Goal: Information Seeking & Learning: Learn about a topic

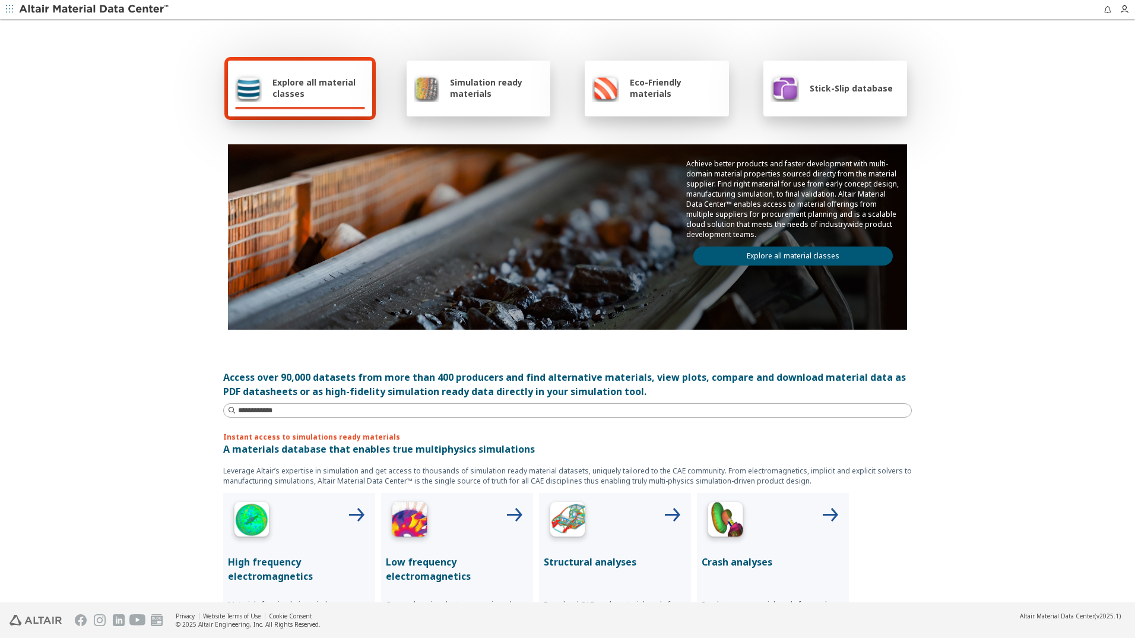
click at [457, 99] on div "Simulation ready materials" at bounding box center [479, 88] width 130 height 28
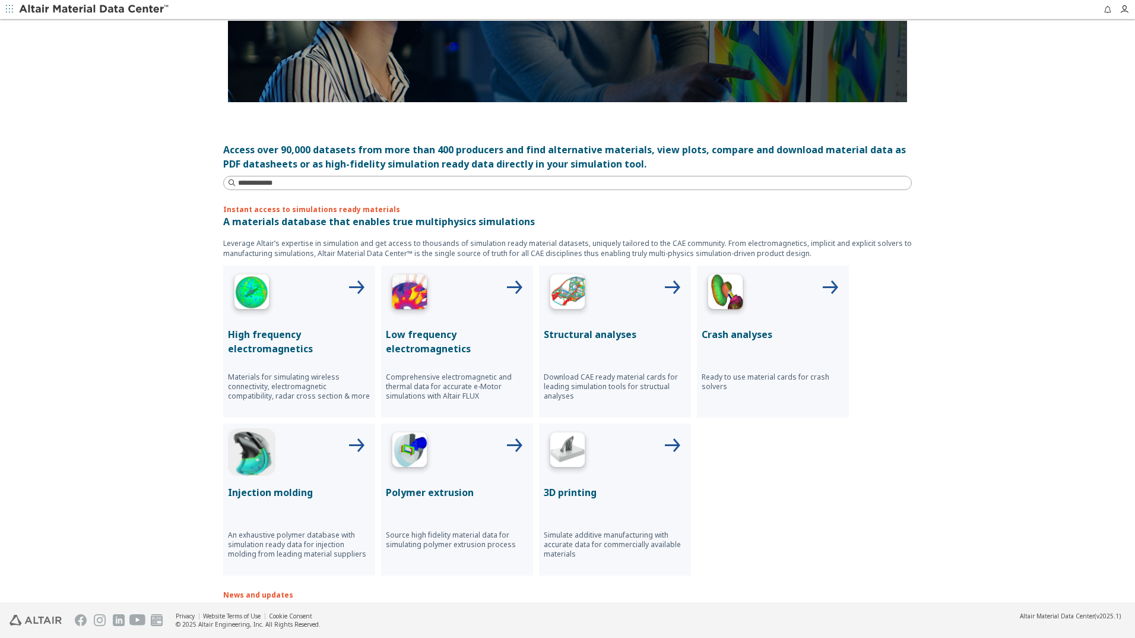
scroll to position [237, 0]
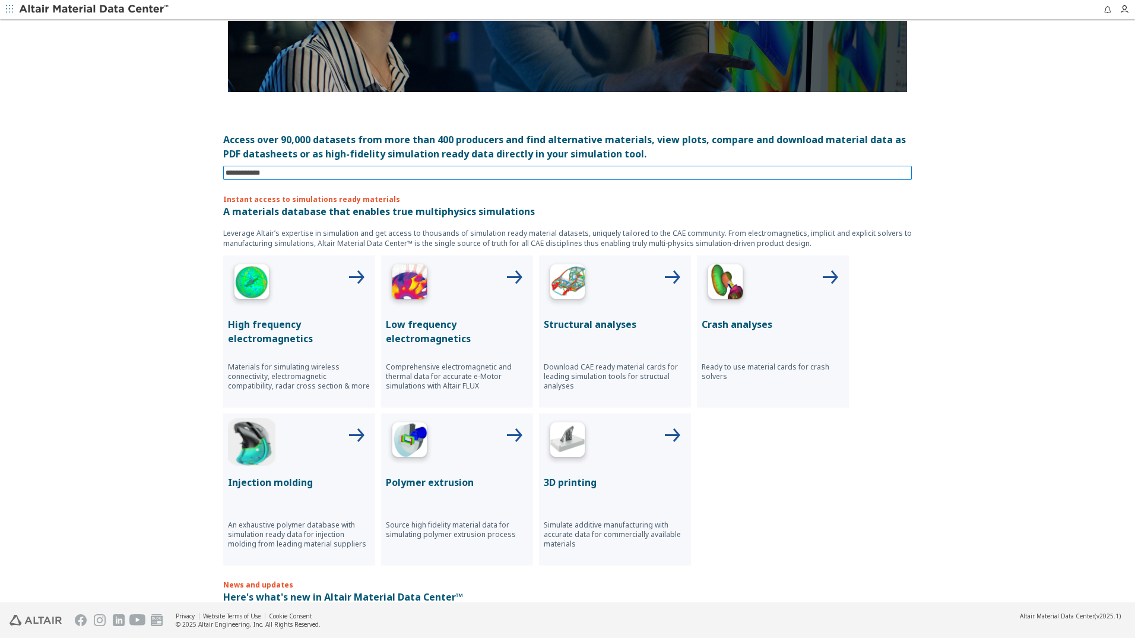
click at [331, 177] on input at bounding box center [569, 172] width 686 height 13
type input "****"
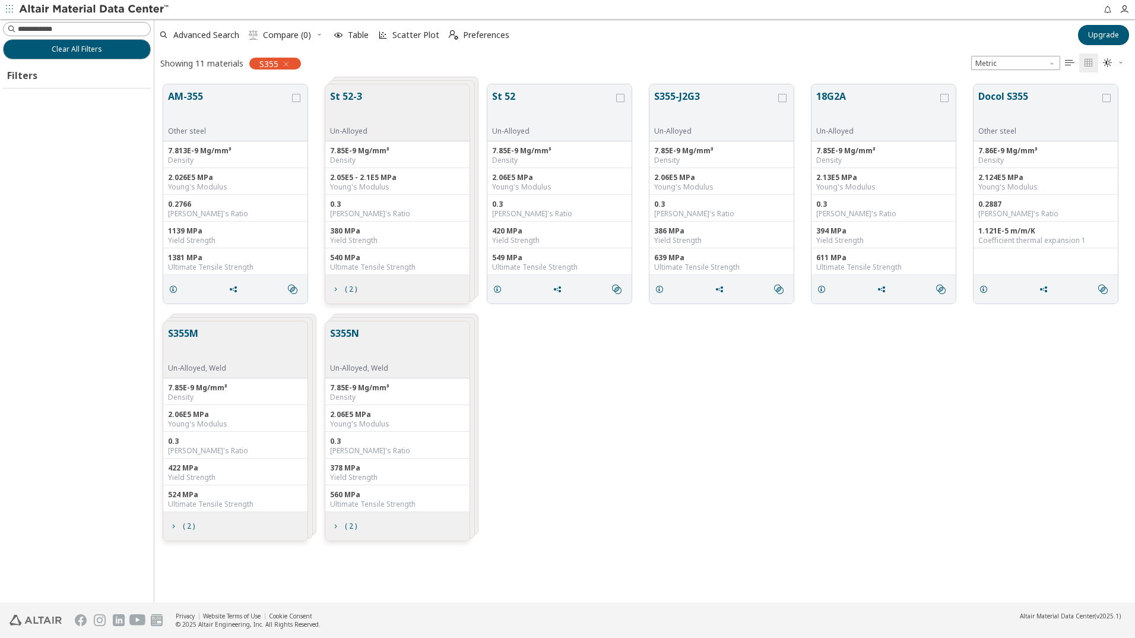
scroll to position [518, 972]
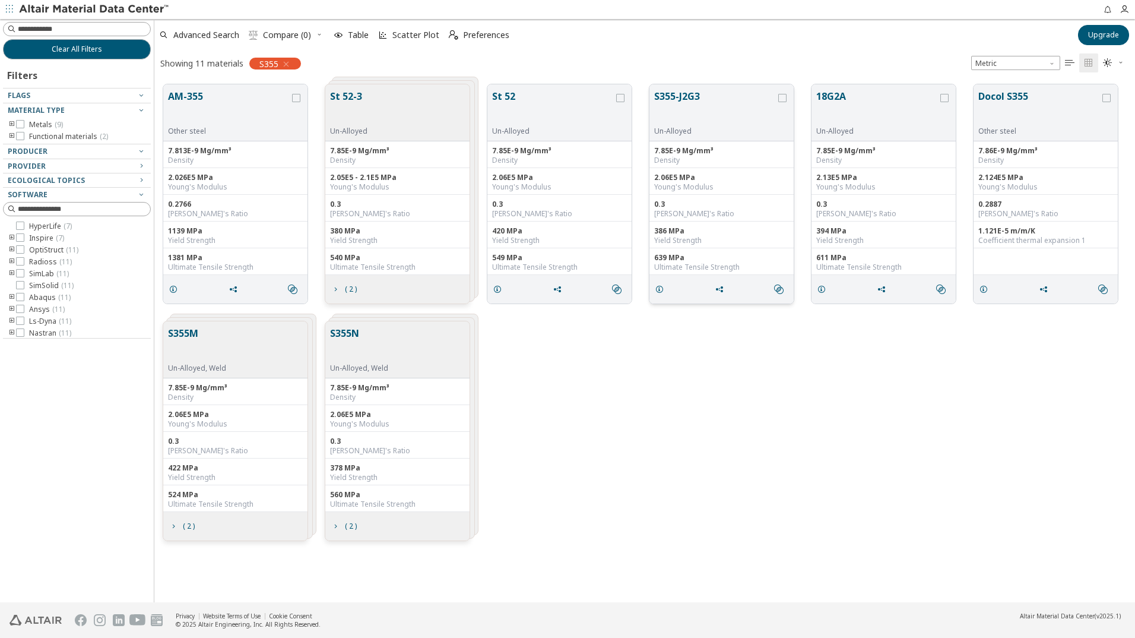
click at [711, 106] on button "S355-J2G3" at bounding box center [715, 107] width 122 height 37
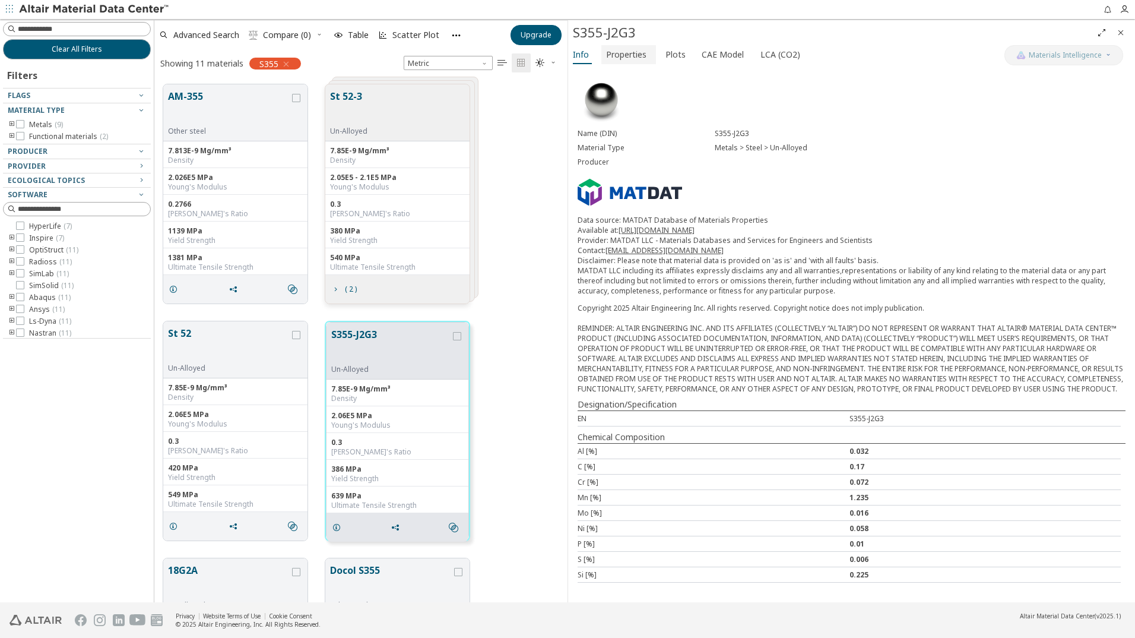
click at [640, 52] on span "Properties" at bounding box center [626, 54] width 40 height 19
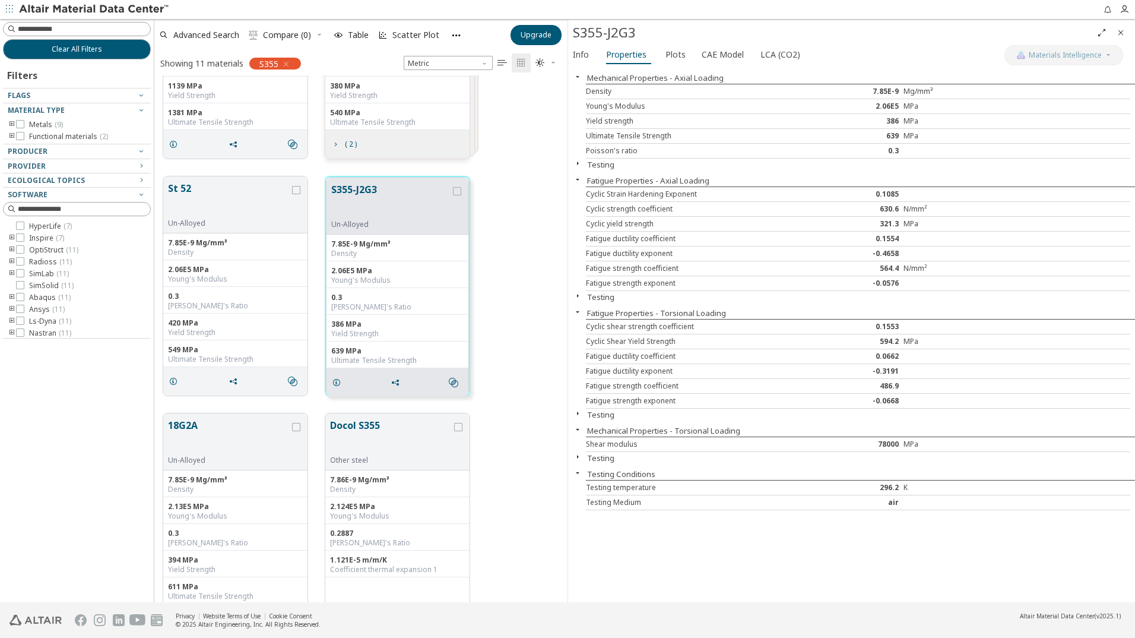
scroll to position [356, 0]
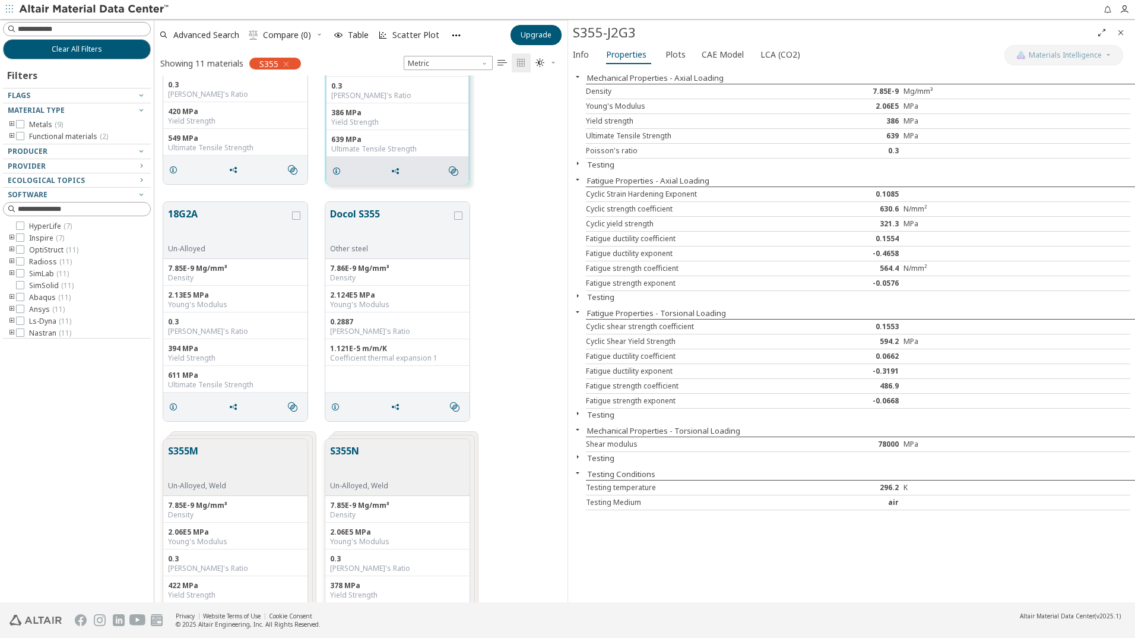
click at [251, 470] on div "S355M Un-Alloyed, Weld" at bounding box center [235, 467] width 144 height 57
click at [391, 472] on div "S355N Un-Alloyed, Weld" at bounding box center [361, 466] width 63 height 47
click at [219, 476] on button "S355M" at bounding box center [197, 461] width 58 height 37
click at [405, 467] on button "S355M" at bounding box center [391, 461] width 122 height 37
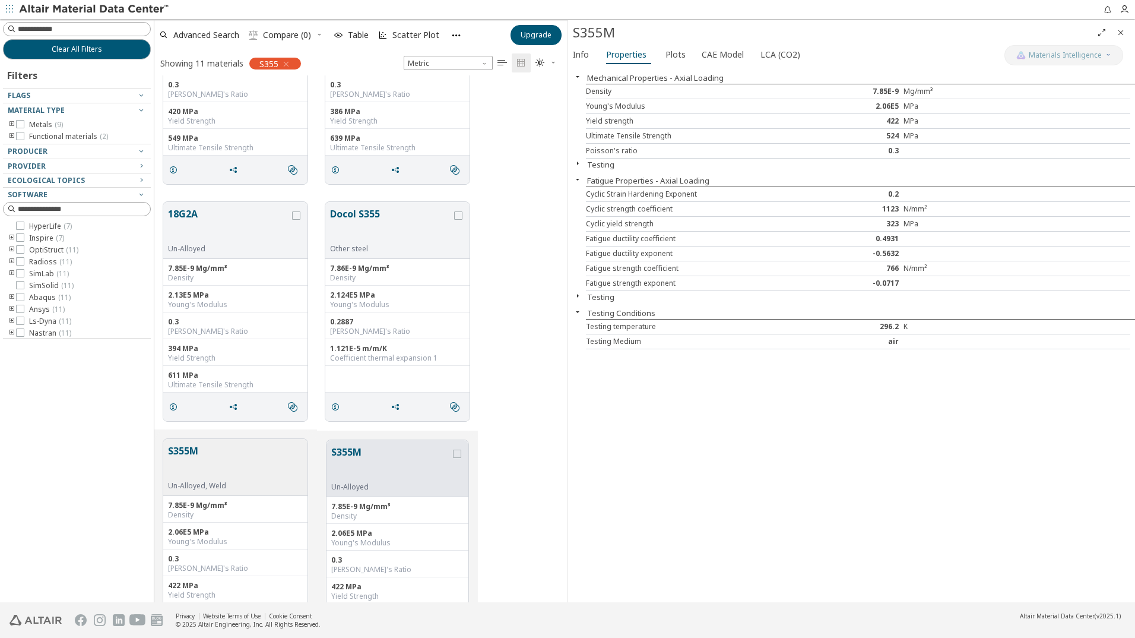
click at [221, 467] on button "S355M" at bounding box center [197, 461] width 58 height 37
click at [224, 463] on button "S355M" at bounding box center [197, 461] width 58 height 37
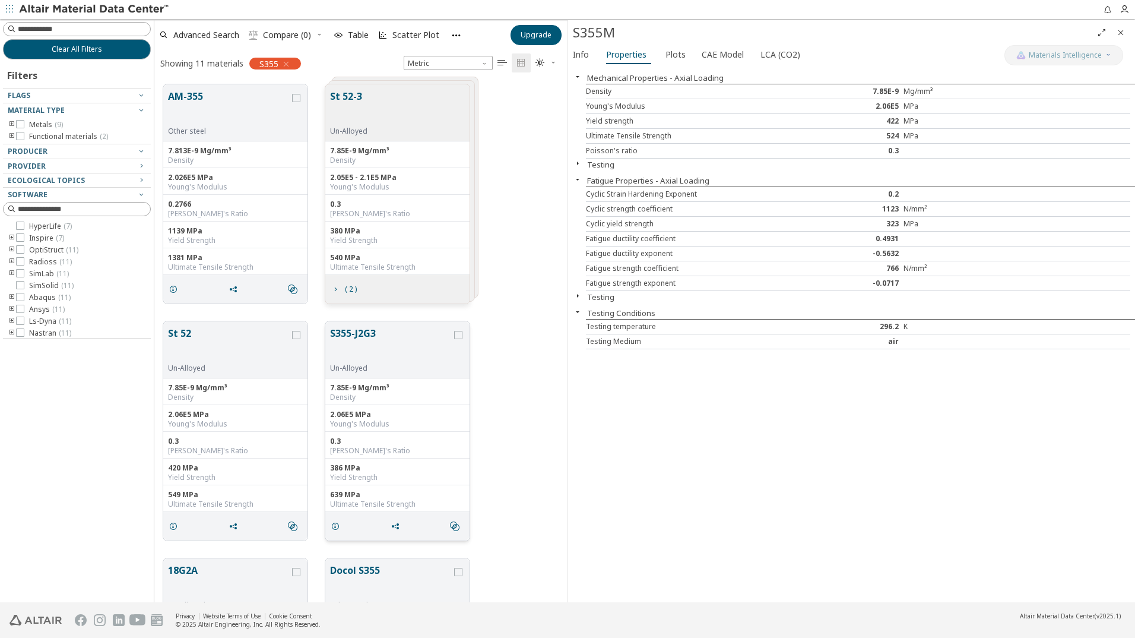
click at [392, 345] on button "S355-J2G3" at bounding box center [391, 344] width 122 height 37
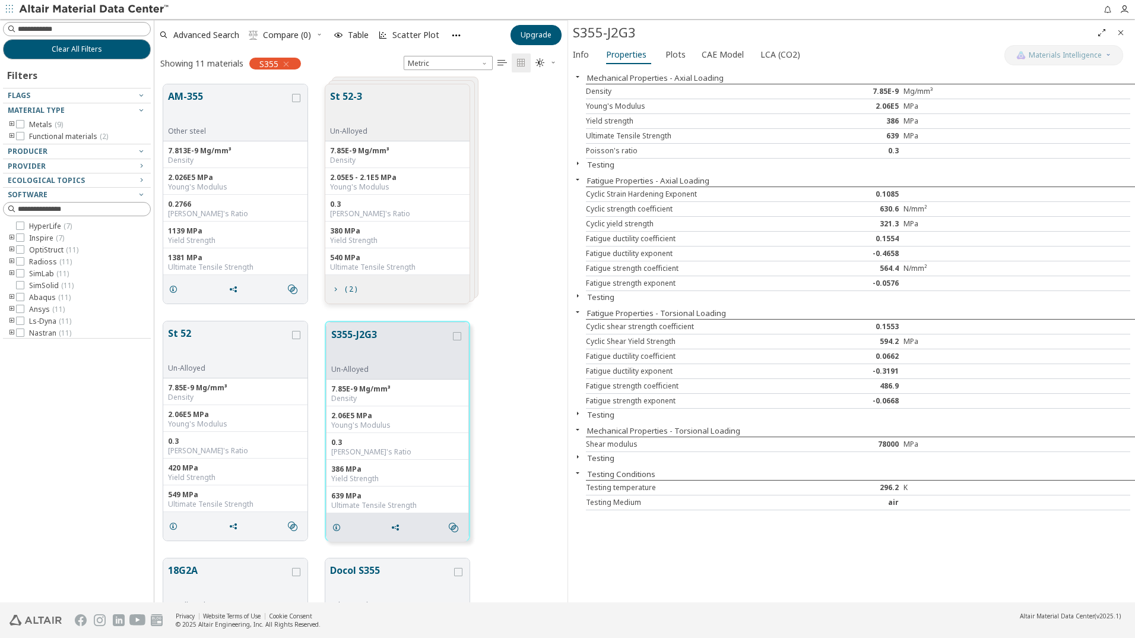
click at [524, 312] on div "St 52 Un-Alloyed 7.85E-9 Mg/mm³ Density 2.06E5 MPa Young's Modulus 0.3 Poisson'…" at bounding box center [360, 430] width 413 height 237
click at [510, 316] on div "St 52 Un-Alloyed 7.85E-9 Mg/mm³ Density 2.06E5 MPa Young's Modulus 0.3 Poisson'…" at bounding box center [360, 430] width 413 height 237
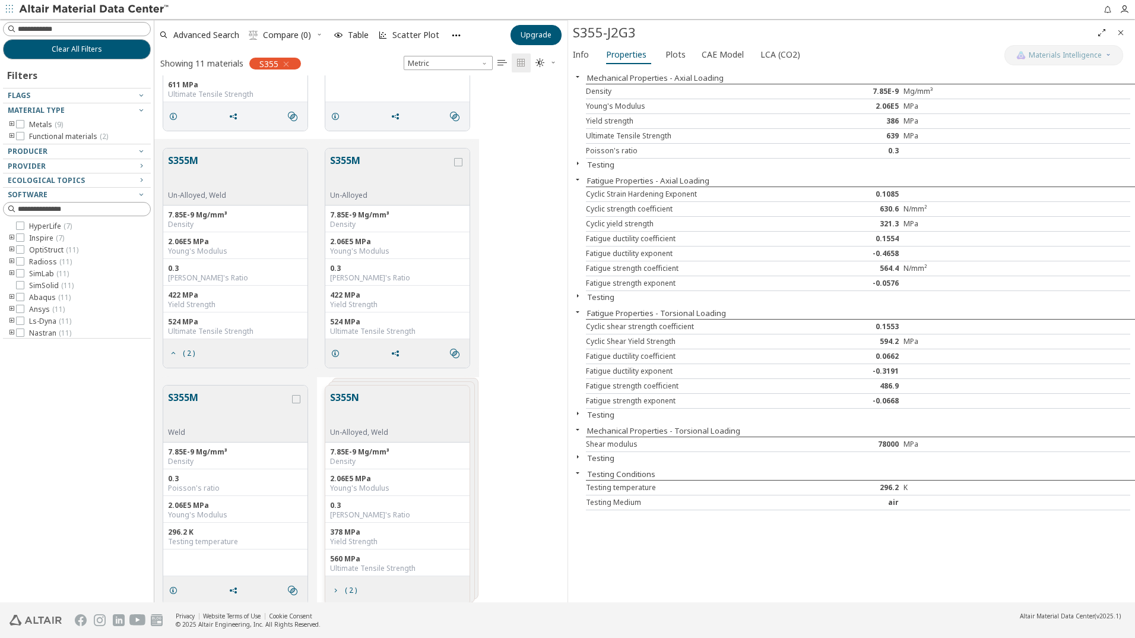
scroll to position [658, 0]
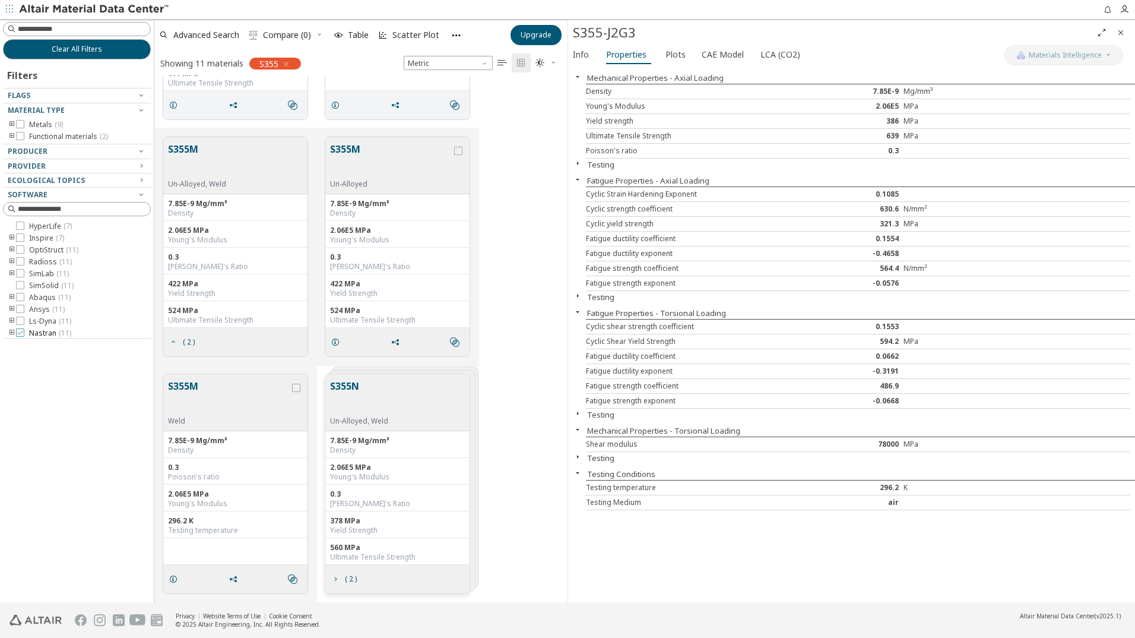
click at [20, 331] on icon at bounding box center [20, 332] width 8 height 8
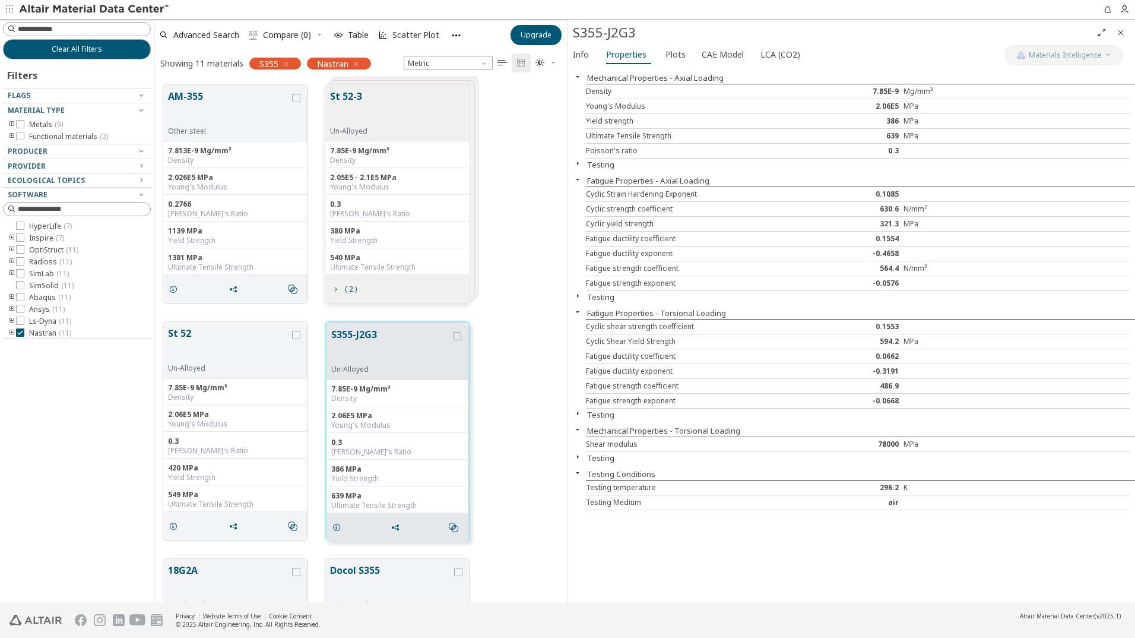
scroll to position [14, 0]
click at [12, 316] on icon "toogle group" at bounding box center [12, 318] width 8 height 9
click at [37, 316] on icon at bounding box center [38, 318] width 8 height 8
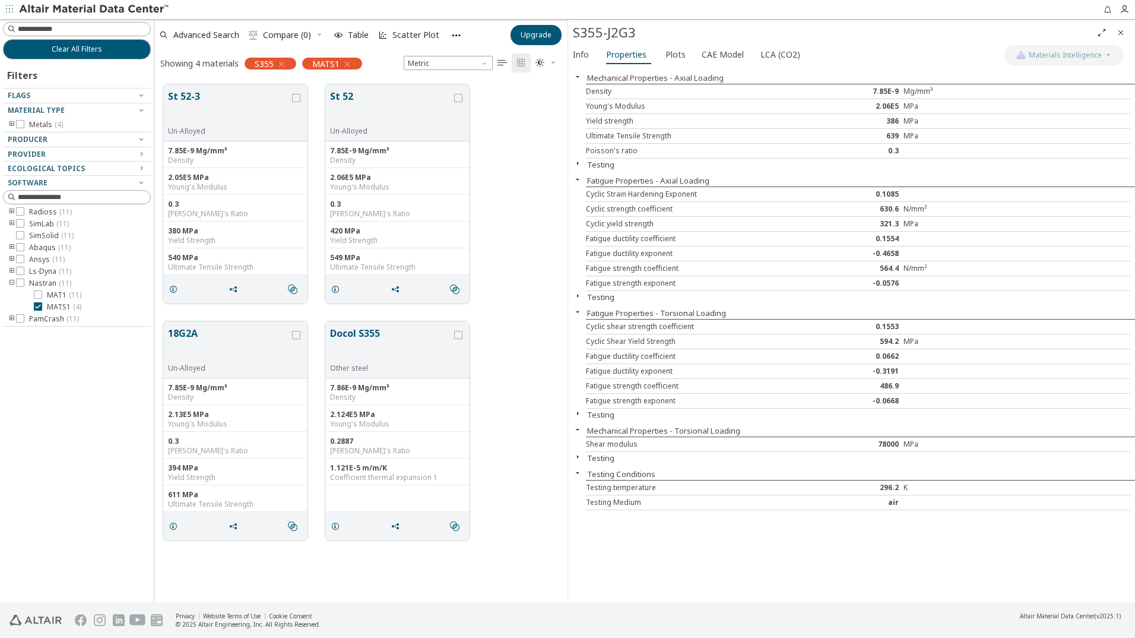
click at [522, 235] on div "St 52-3 Un-Alloyed 7.85E-9 Mg/mm³ Density 2.05E5 MPa Young's Modulus 0.3 Poisso…" at bounding box center [360, 193] width 413 height 237
click at [207, 115] on button "St 52-3" at bounding box center [229, 107] width 122 height 37
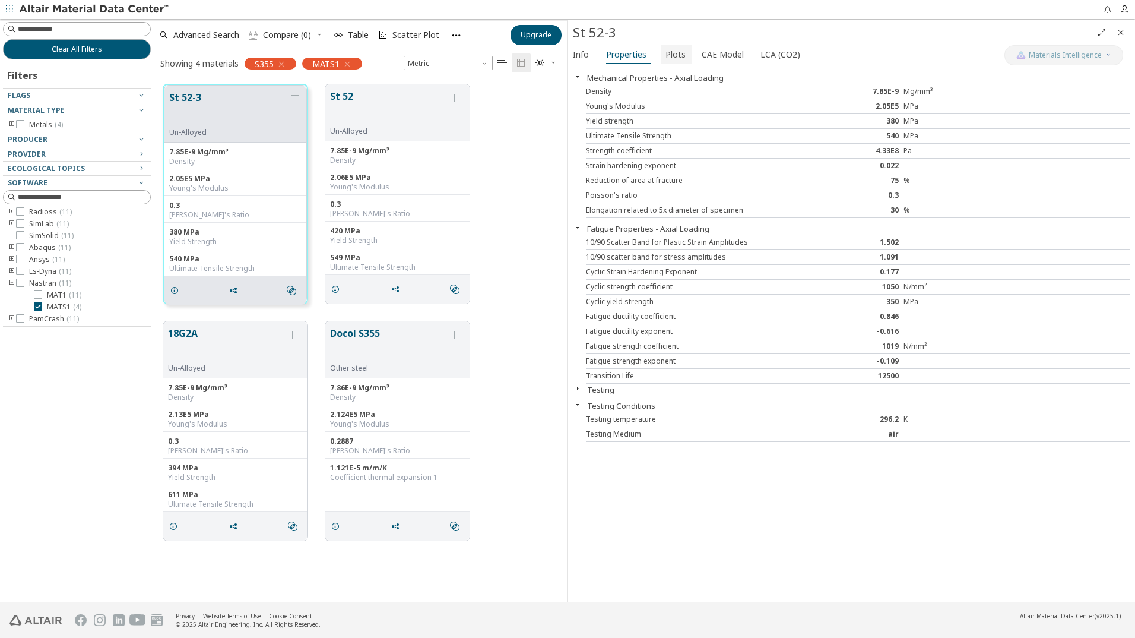
click at [668, 53] on span "Plots" at bounding box center [675, 54] width 20 height 19
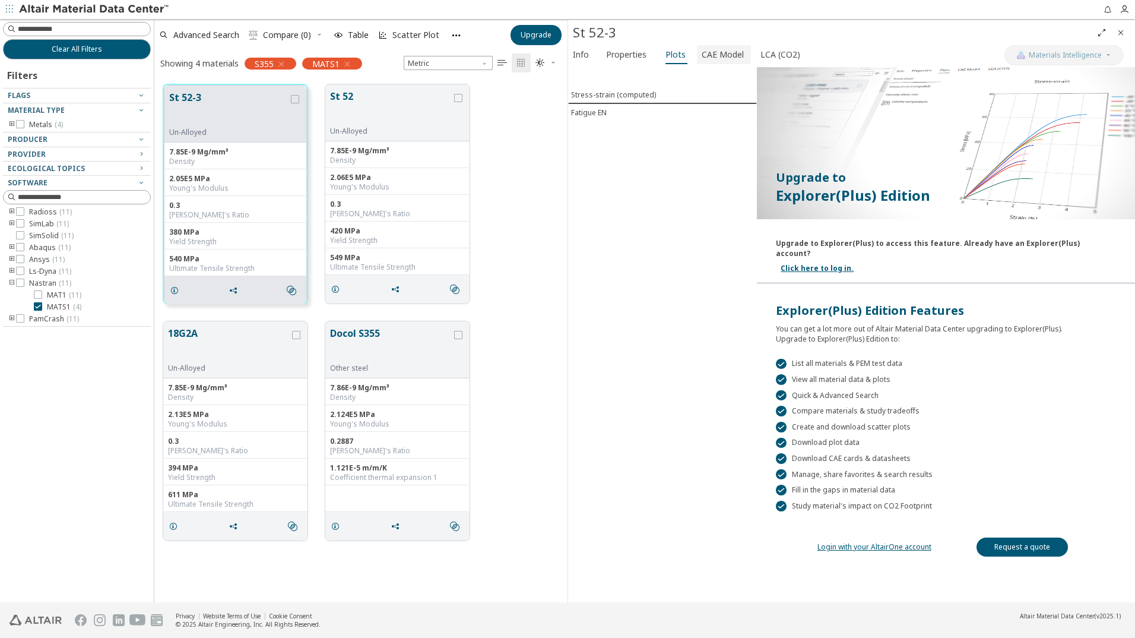
click at [714, 54] on span "CAE Model" at bounding box center [723, 54] width 42 height 19
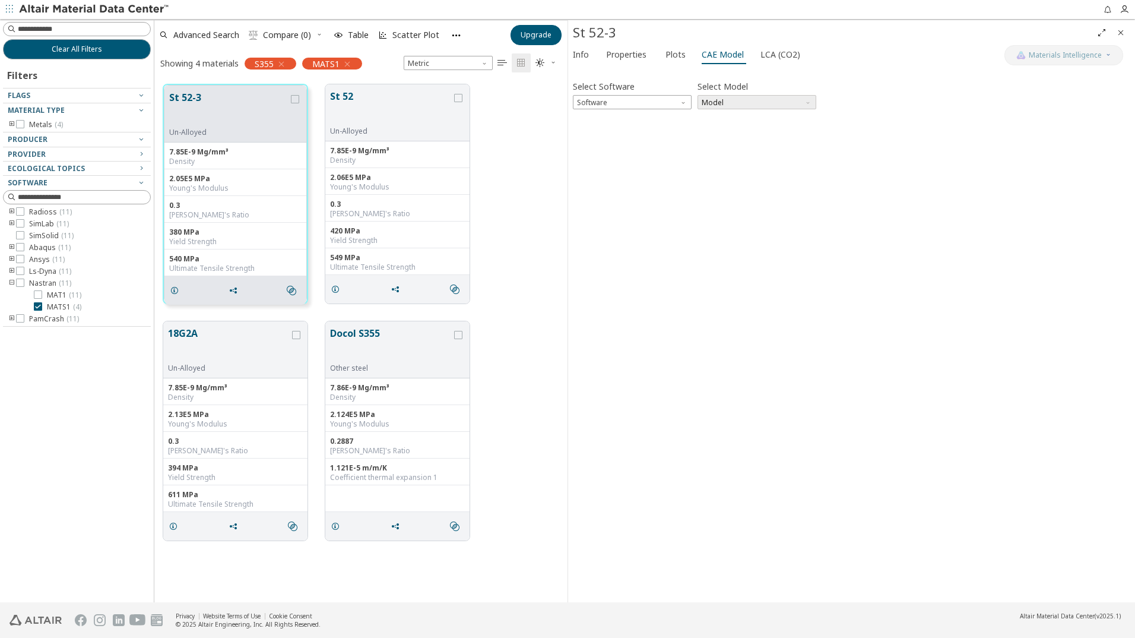
click at [727, 102] on span "Model" at bounding box center [757, 102] width 119 height 14
click at [655, 102] on span "Software" at bounding box center [632, 102] width 119 height 14
click at [607, 145] on span "OptiStruct" at bounding box center [595, 145] width 34 height 9
click at [12, 237] on icon "toogle group" at bounding box center [12, 237] width 8 height 9
click at [38, 261] on icon at bounding box center [38, 261] width 8 height 8
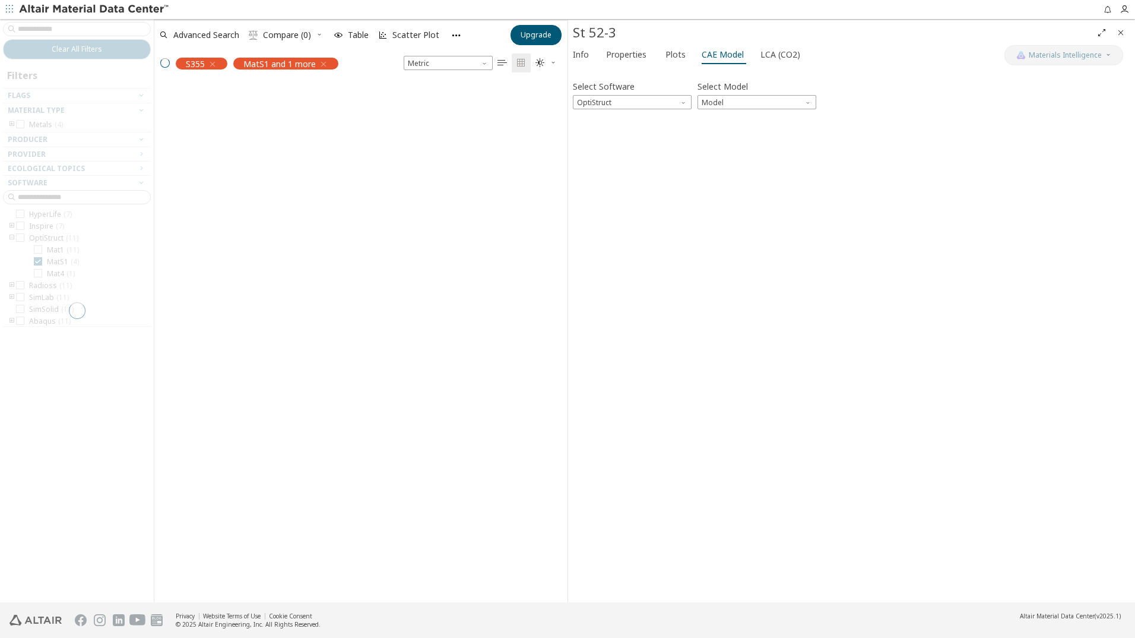
scroll to position [499, 404]
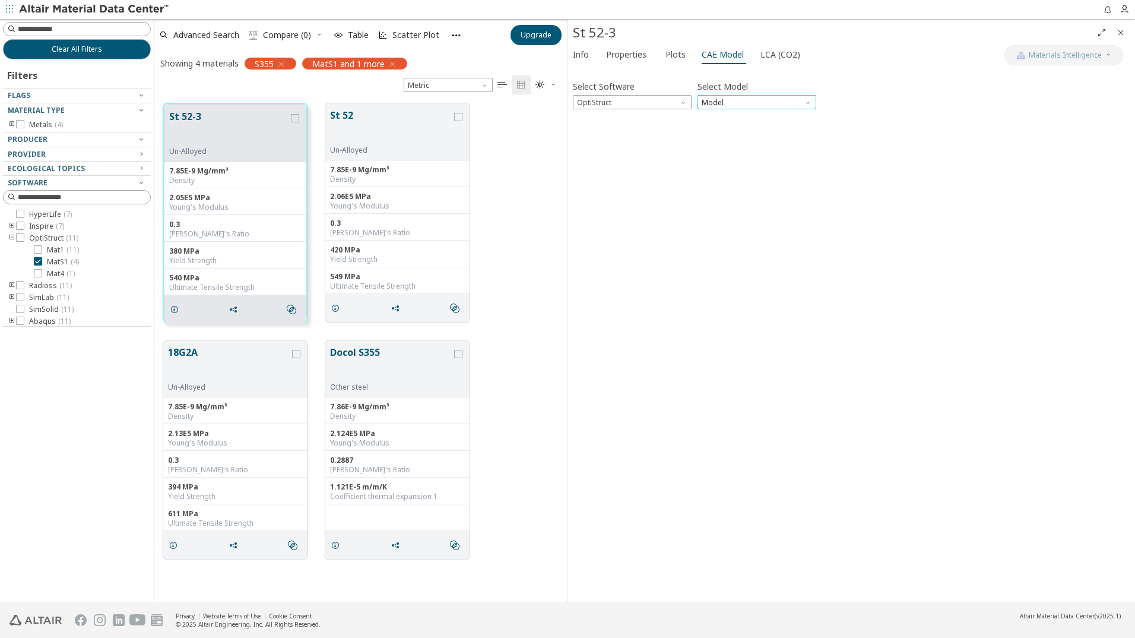
click at [747, 102] on span "Model" at bounding box center [757, 102] width 119 height 14
click at [728, 133] on span "MatS1" at bounding box center [756, 131] width 109 height 8
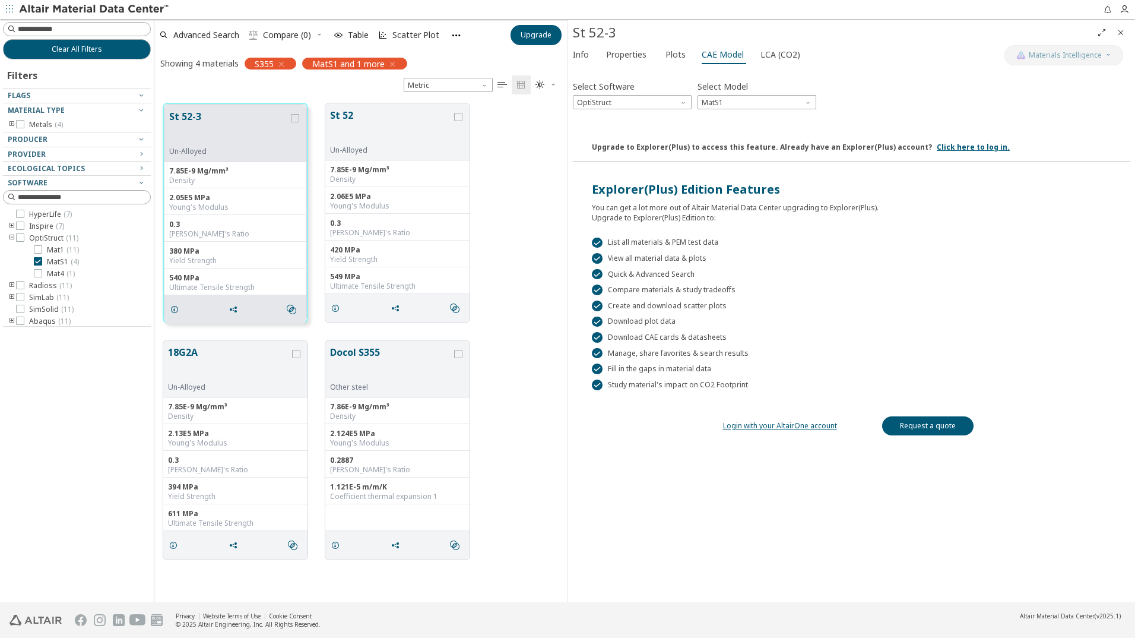
click at [393, 62] on icon "button" at bounding box center [392, 63] width 9 height 9
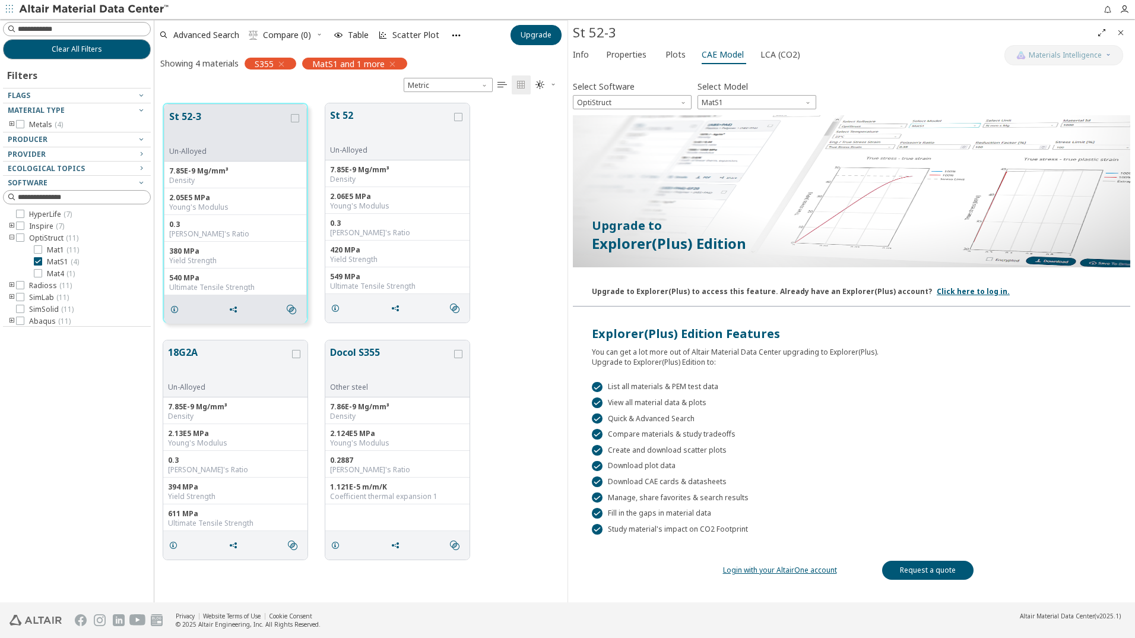
scroll to position [518, 404]
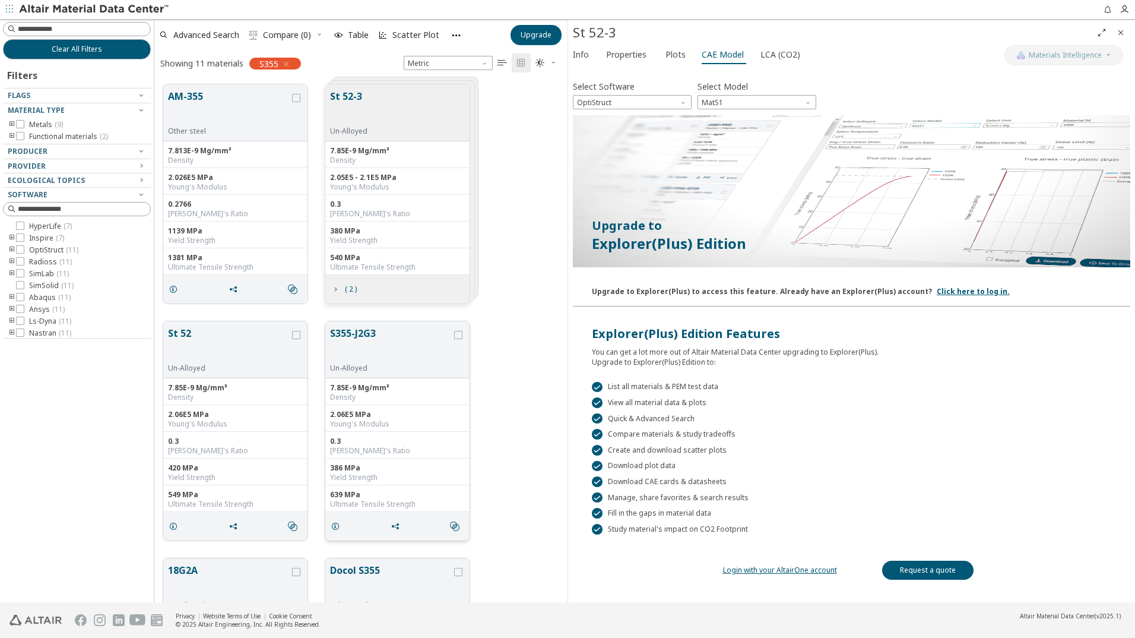
click at [395, 407] on div "2.06E5 MPa Young's Modulus" at bounding box center [397, 418] width 144 height 27
click at [392, 345] on button "S355-J2G3" at bounding box center [391, 344] width 122 height 37
